Goal: Check status

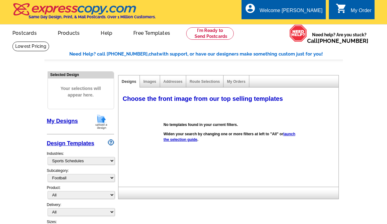
select select "824"
select select "826"
click at [312, 8] on div "Welcome [PERSON_NAME]" at bounding box center [290, 12] width 63 height 9
click at [308, 24] on link "My Account" at bounding box center [306, 24] width 27 height 6
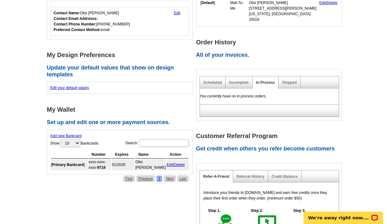
click at [291, 79] on div "Shipped" at bounding box center [289, 82] width 22 height 12
click at [291, 80] on link "Shipped" at bounding box center [289, 82] width 15 height 4
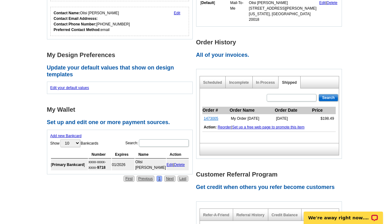
click at [215, 116] on link "1473005" at bounding box center [211, 118] width 15 height 4
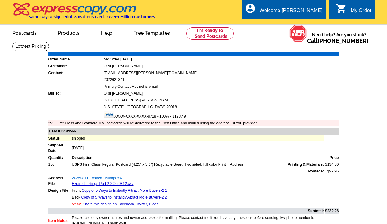
scroll to position [34, 0]
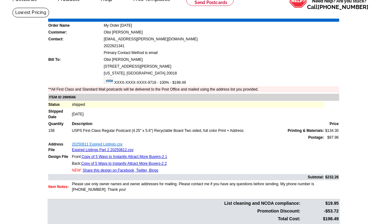
click at [110, 144] on link "20250811 Expired Listings.csv" at bounding box center [97, 144] width 51 height 4
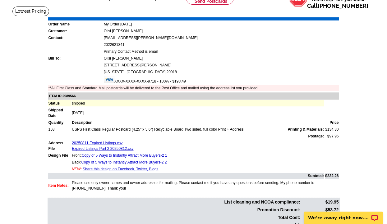
scroll to position [36, 0]
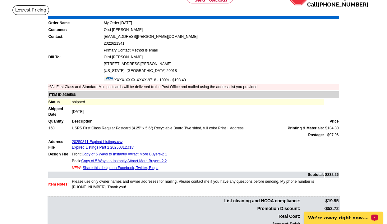
click at [374, 218] on icon "Open LiveChat chat widget" at bounding box center [374, 217] width 5 height 3
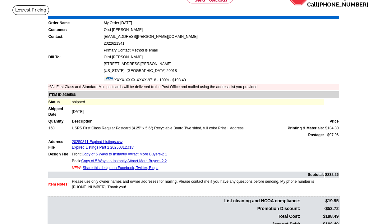
click at [284, 64] on td "[STREET_ADDRESS][PERSON_NAME]" at bounding box center [220, 64] width 235 height 6
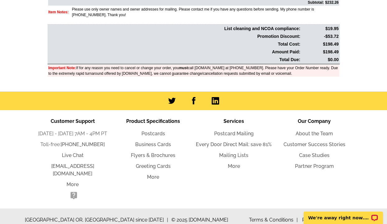
scroll to position [208, 0]
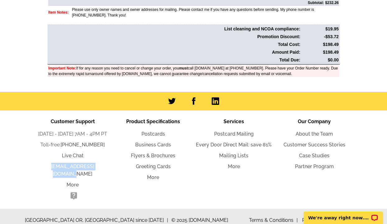
drag, startPoint x: 105, startPoint y: 167, endPoint x: 57, endPoint y: 159, distance: 48.5
click at [57, 159] on ul "Monday - Friday 7AM - 4PM PT Toll-free: 800-260-5887 Live Chat support@expressc…" at bounding box center [72, 165] width 80 height 71
copy link "[EMAIL_ADDRESS][DOMAIN_NAME]"
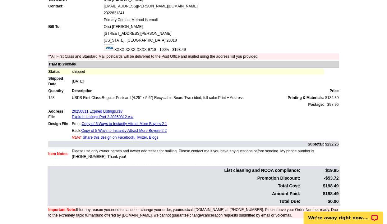
scroll to position [66, 0]
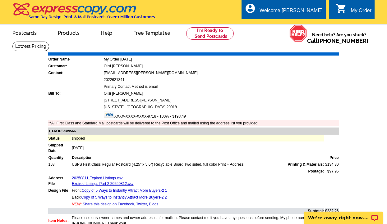
click at [343, 10] on icon "shopping_cart" at bounding box center [340, 8] width 11 height 11
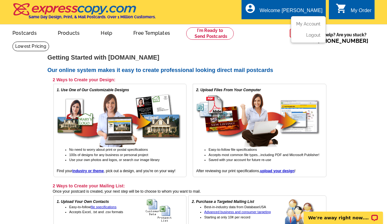
click at [311, 11] on div "Welcome [PERSON_NAME]" at bounding box center [290, 12] width 63 height 9
click at [309, 22] on link "My Account" at bounding box center [306, 24] width 27 height 6
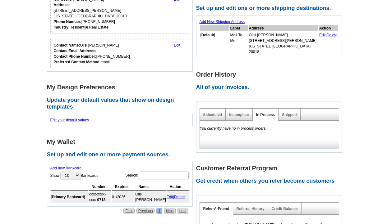
scroll to position [114, 0]
click at [291, 113] on link "Shipped" at bounding box center [289, 115] width 15 height 4
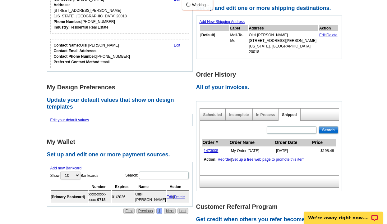
scroll to position [0, 0]
